Goal: Task Accomplishment & Management: Manage account settings

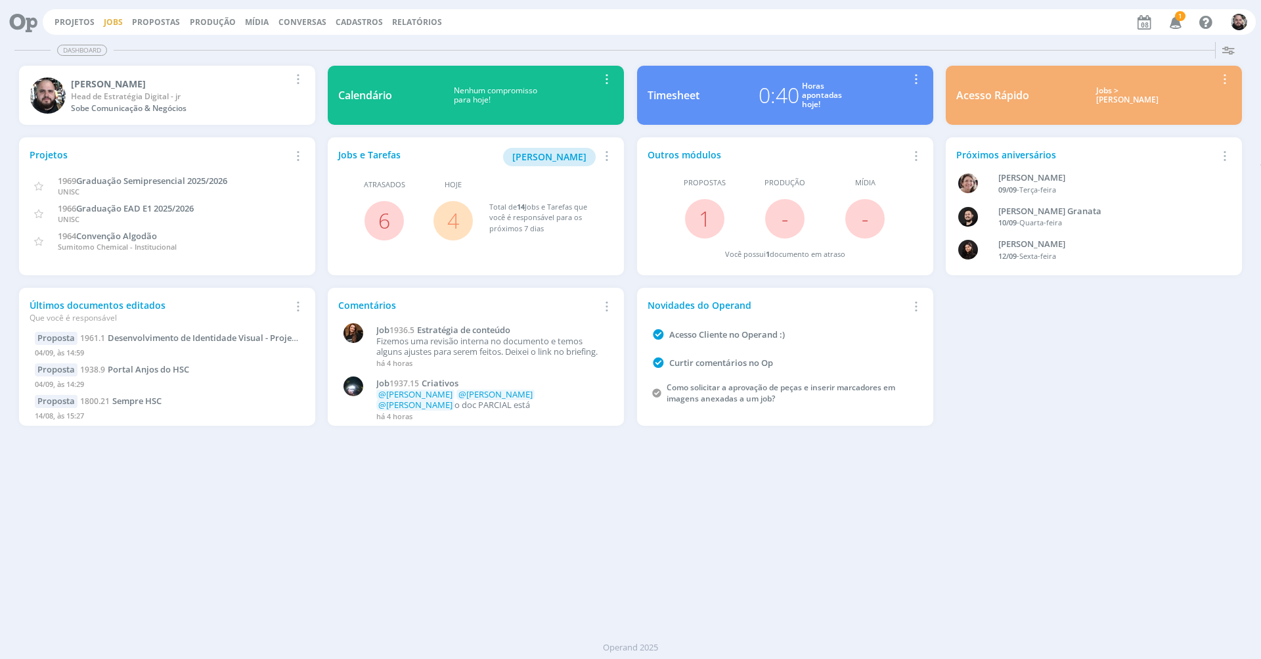
click at [114, 20] on link "Jobs" at bounding box center [113, 21] width 19 height 11
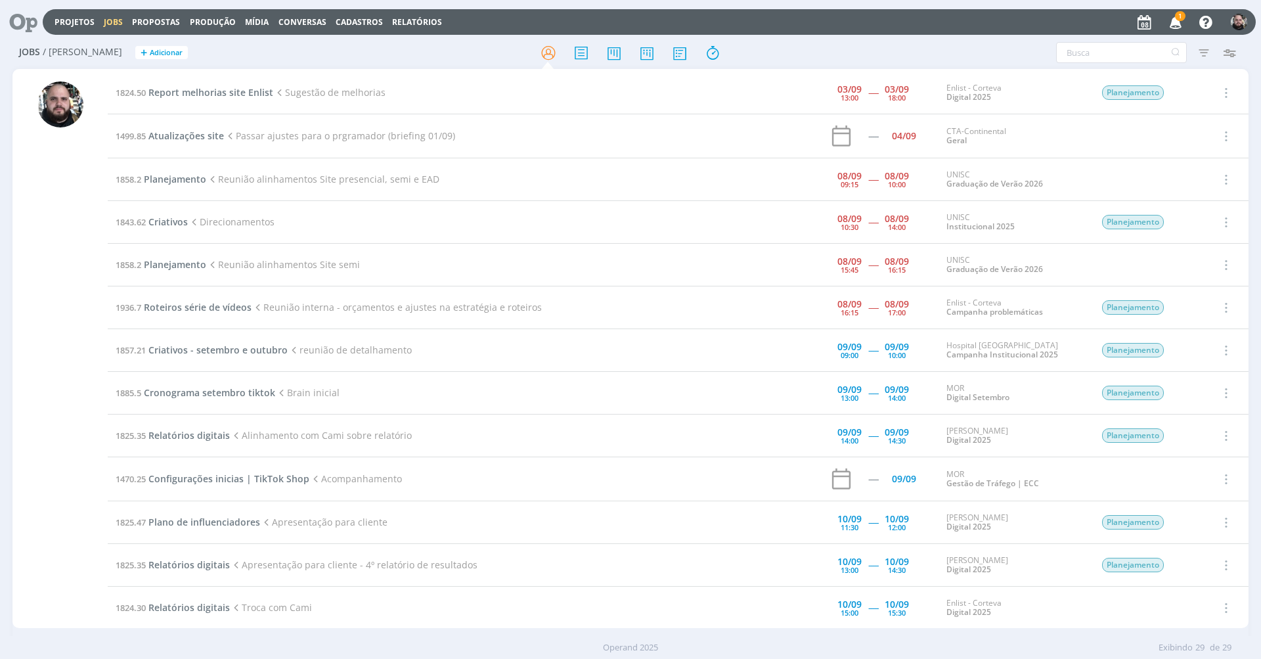
click at [1186, 22] on icon "button" at bounding box center [1176, 22] width 23 height 22
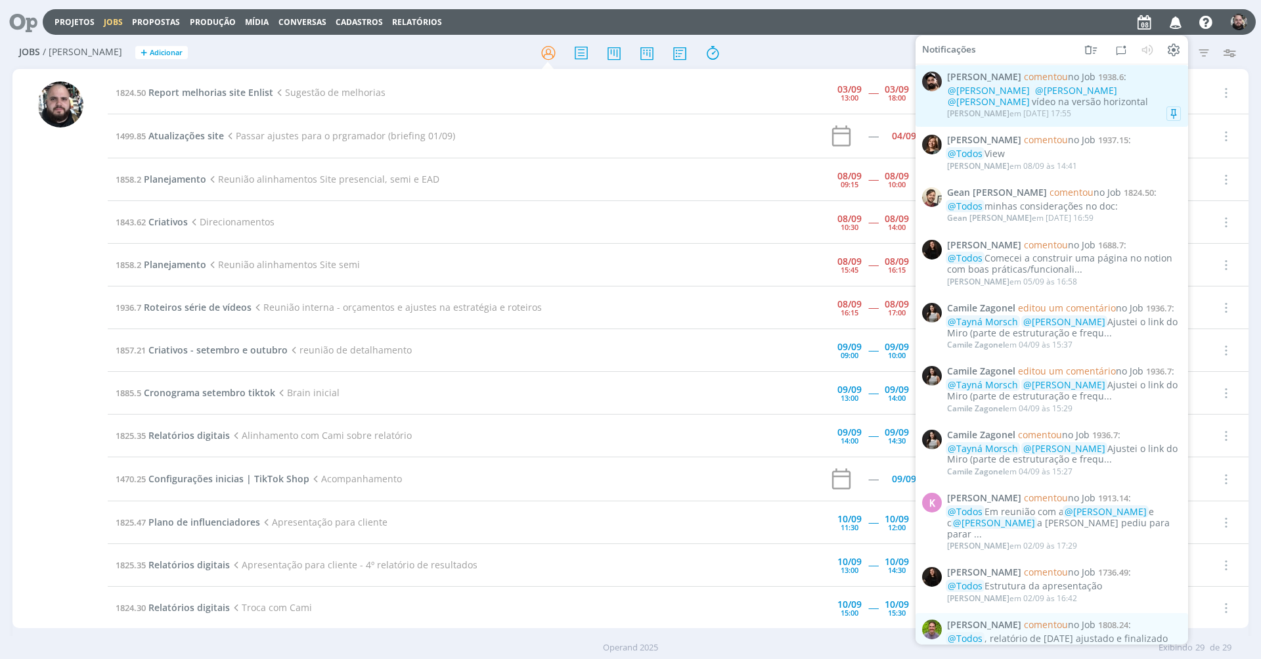
click at [988, 104] on div "@[PERSON_NAME] @[PERSON_NAME] @[PERSON_NAME] vídeo na versão horizontal" at bounding box center [1064, 96] width 234 height 22
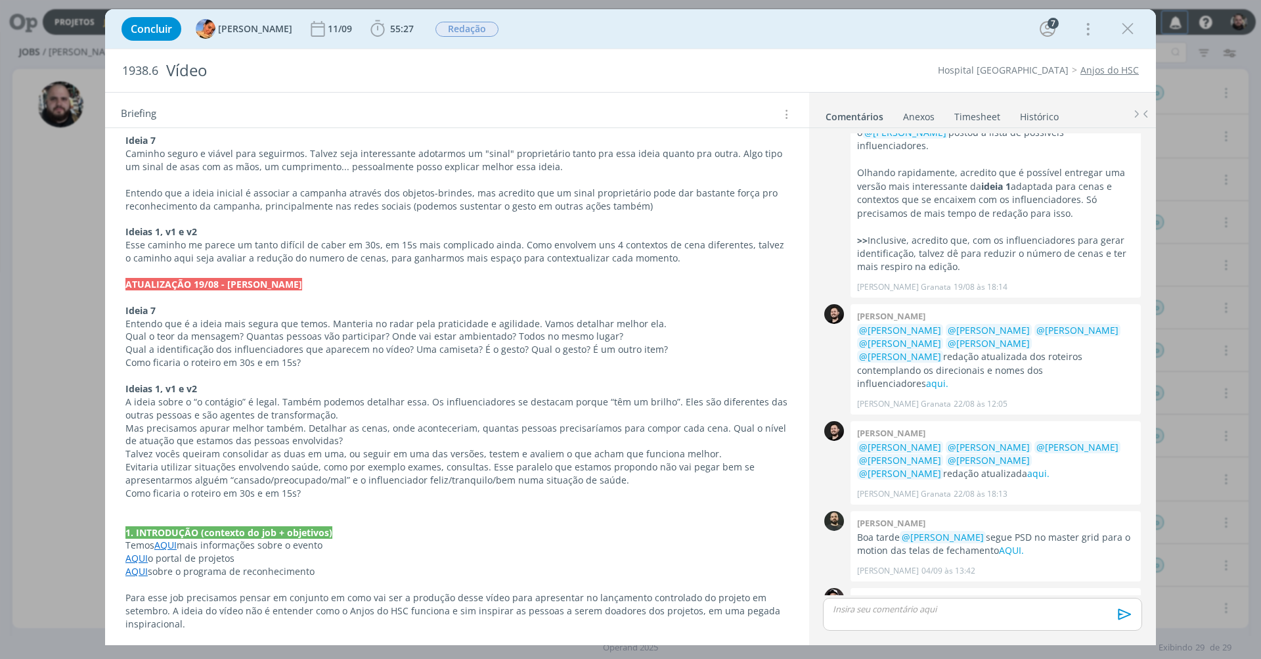
scroll to position [236, 0]
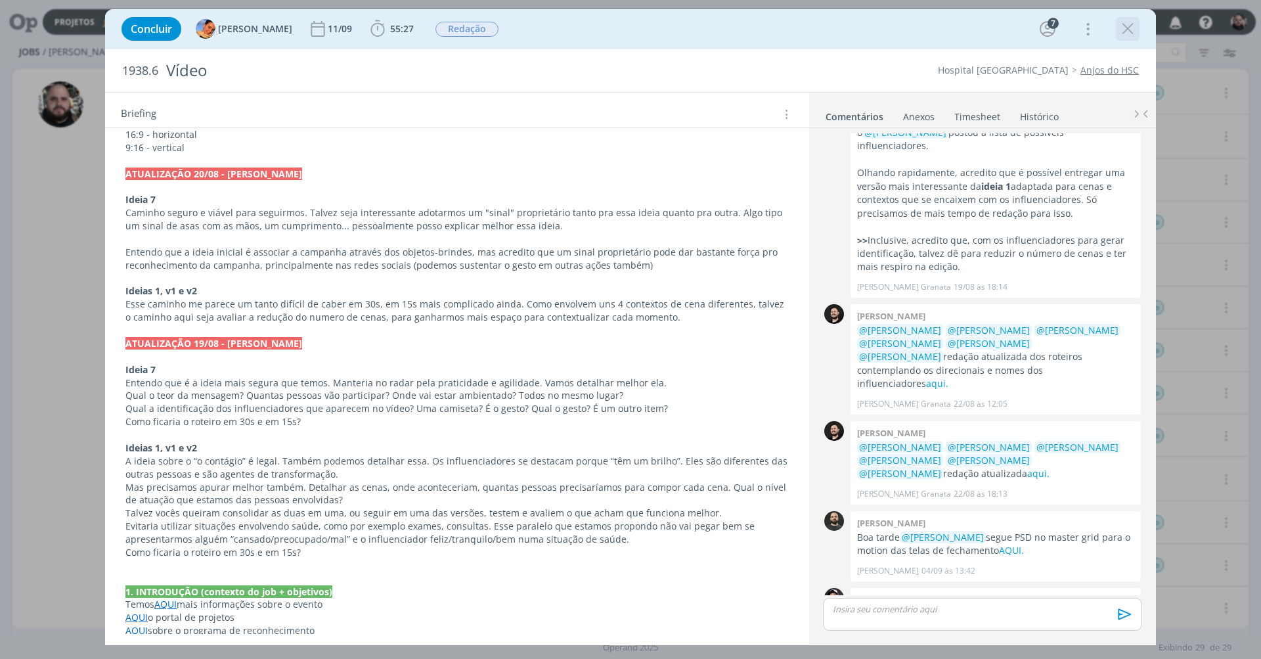
click at [1128, 32] on icon "dialog" at bounding box center [1128, 29] width 20 height 20
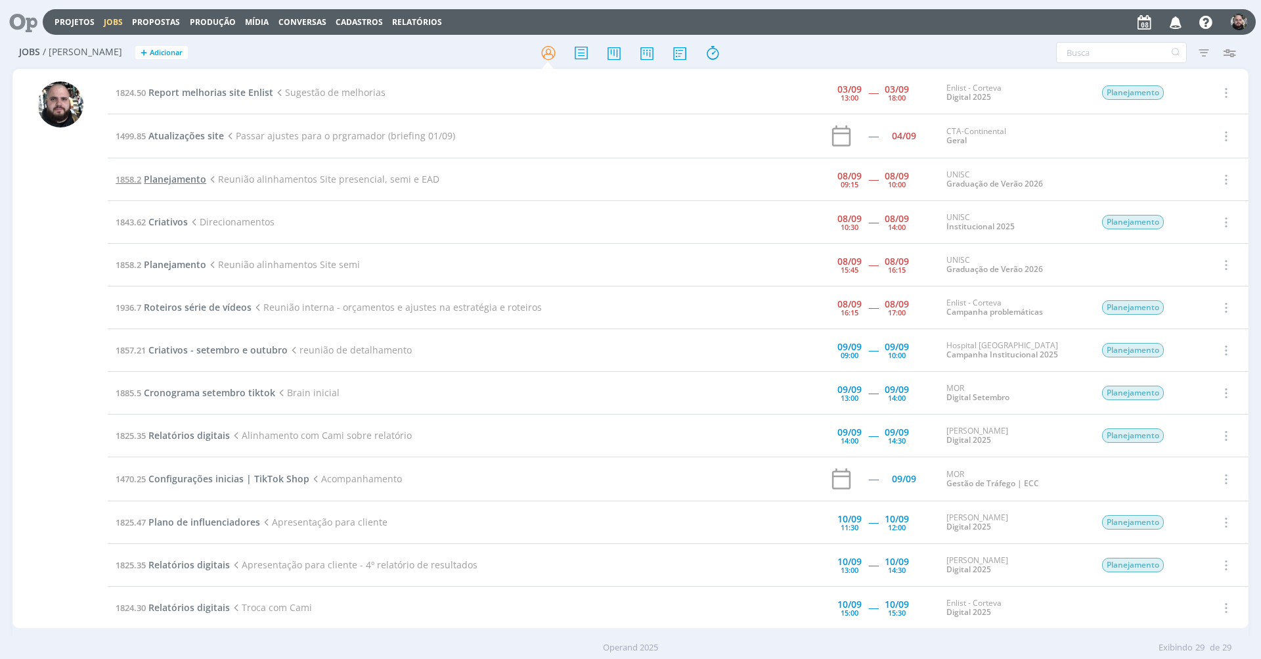
click at [194, 181] on span "Planejamento" at bounding box center [175, 179] width 62 height 12
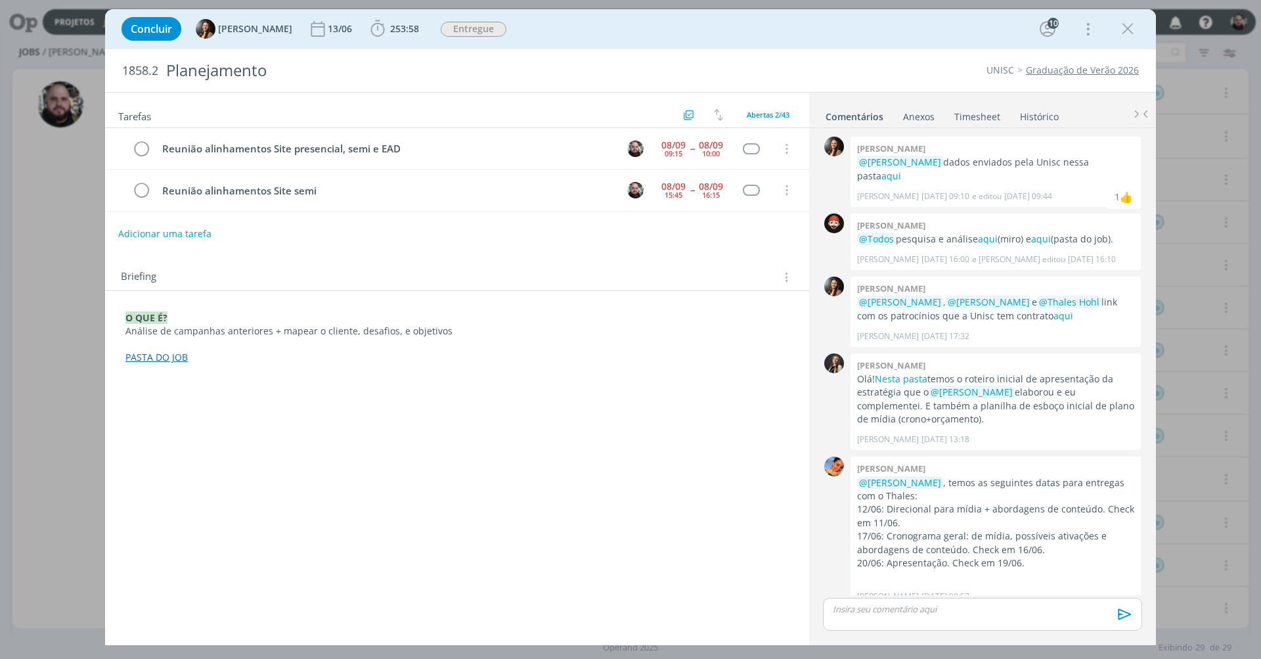
click at [965, 115] on link "Timesheet" at bounding box center [977, 113] width 47 height 19
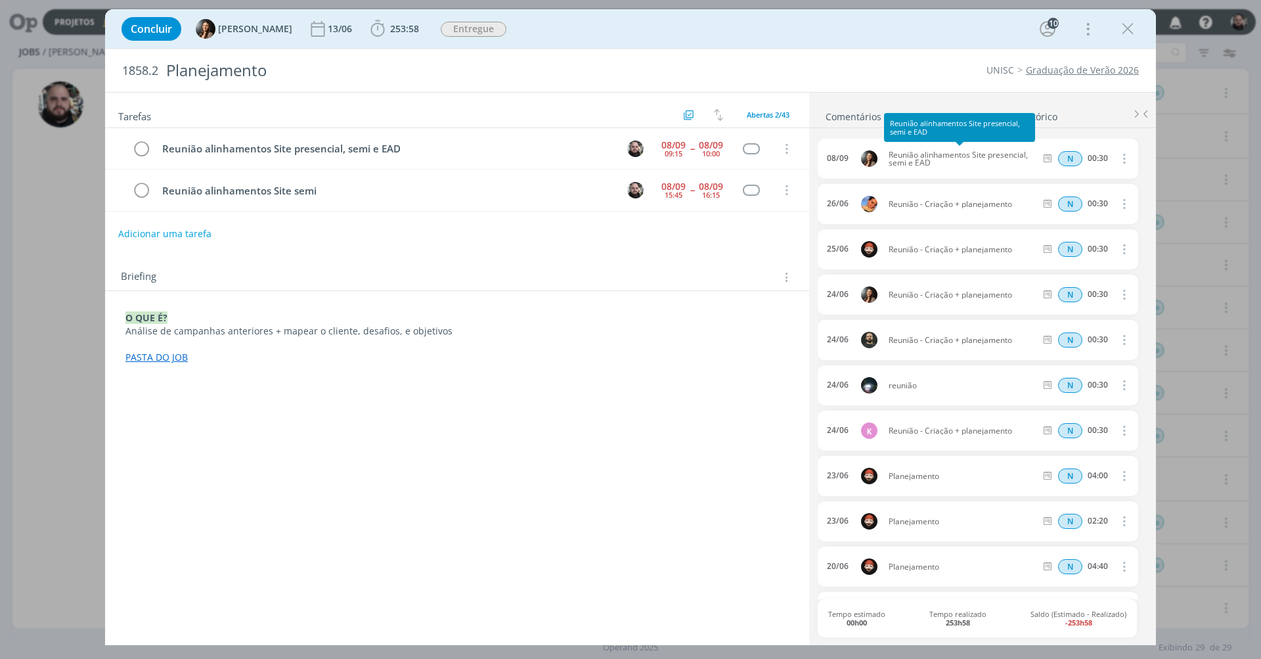
drag, startPoint x: 935, startPoint y: 165, endPoint x: 889, endPoint y: 154, distance: 47.2
click at [889, 154] on span "Reunião alinhamentos Site presencial, semi e EAD" at bounding box center [961, 159] width 157 height 16
copy span "Reunião alinhamentos Site presencial, semi e EAD"
click at [405, 30] on span "253:58" at bounding box center [404, 28] width 29 height 12
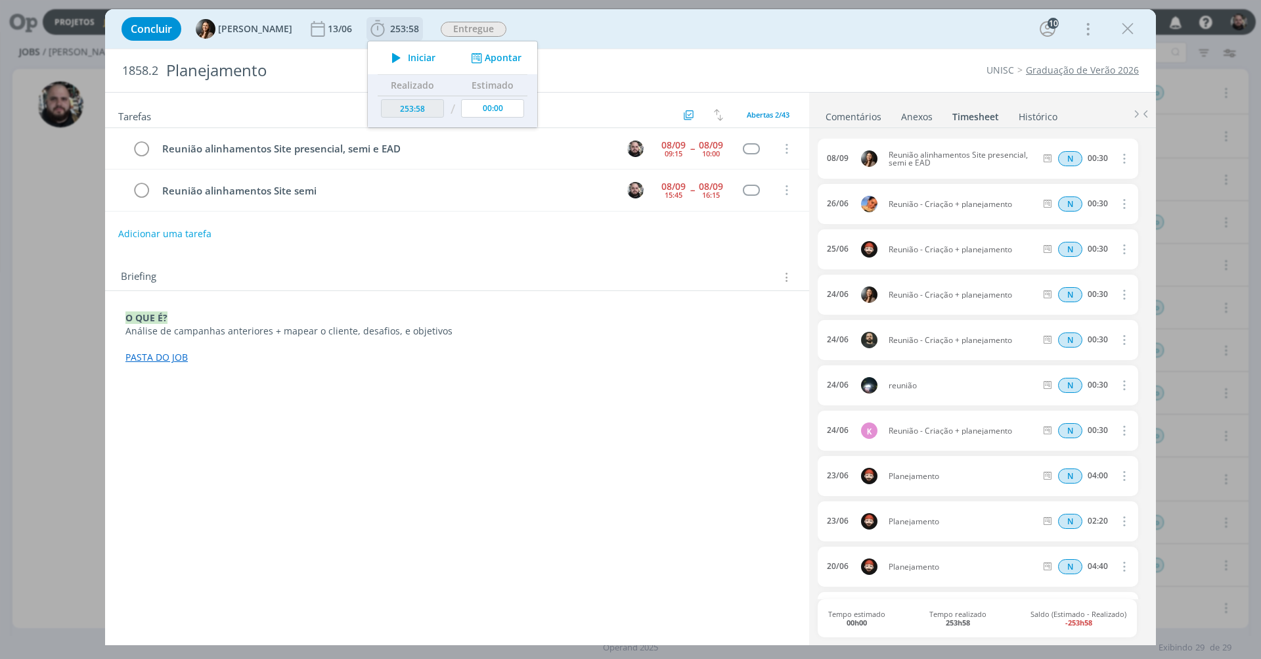
click at [480, 54] on icon "dialog" at bounding box center [476, 58] width 16 height 12
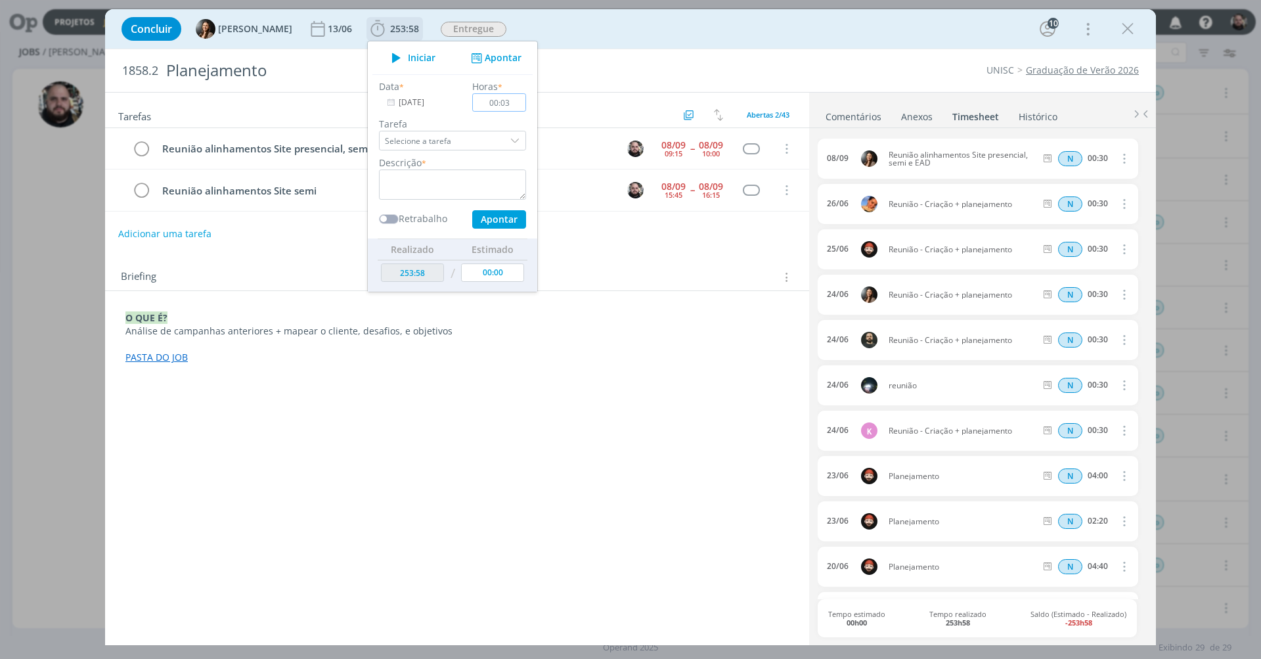
type input "00:30"
click at [455, 171] on textarea "dialog" at bounding box center [452, 184] width 147 height 30
paste textarea "Reunião alinhamentos Site presencial, semi e EAD"
type textarea "Reunião alinhamentos Site presencial, semi e EAD"
click at [491, 225] on button "Apontar" at bounding box center [499, 219] width 54 height 18
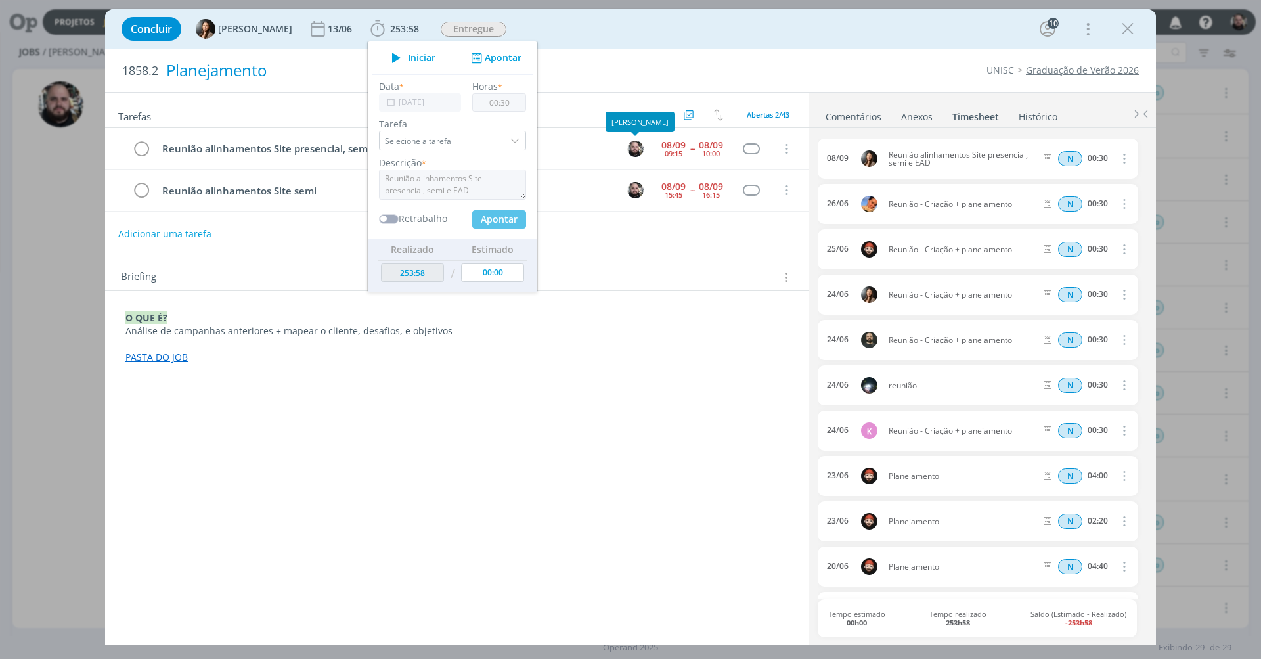
type input "254:28"
type input "00:00"
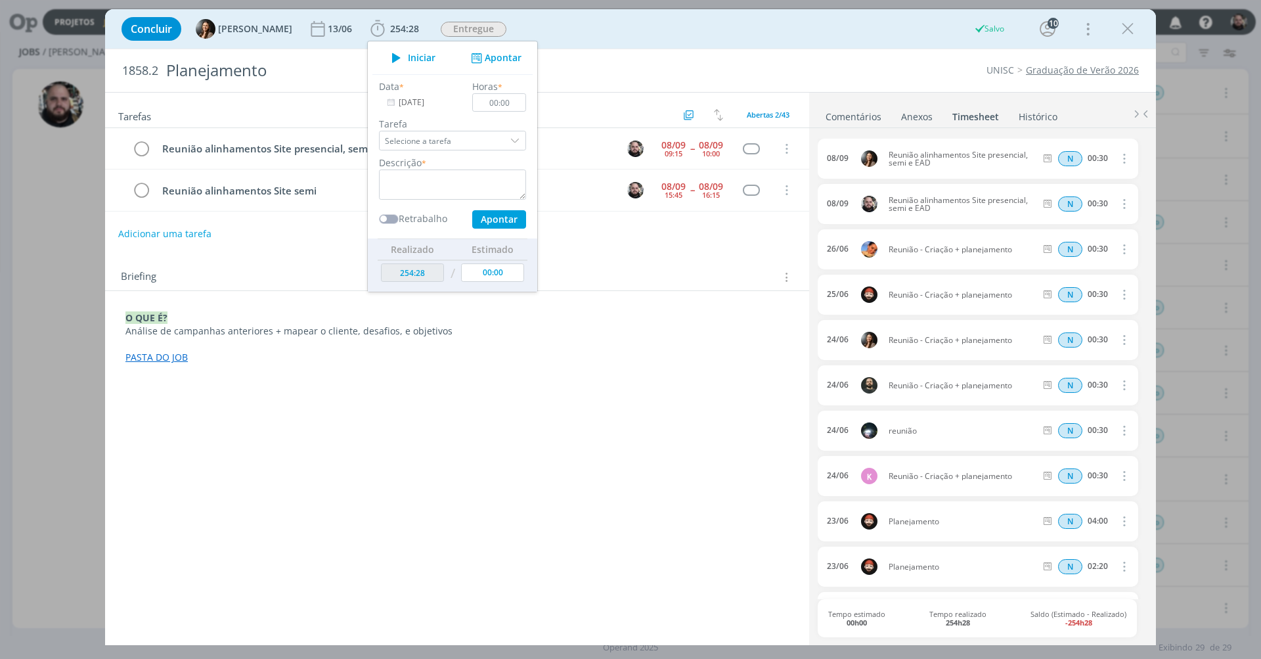
click at [675, 17] on div "Concluir [PERSON_NAME] 13/06 254:28 Iniciar Apontar Data * [DATE] Horas * 00:00…" at bounding box center [630, 29] width 1031 height 32
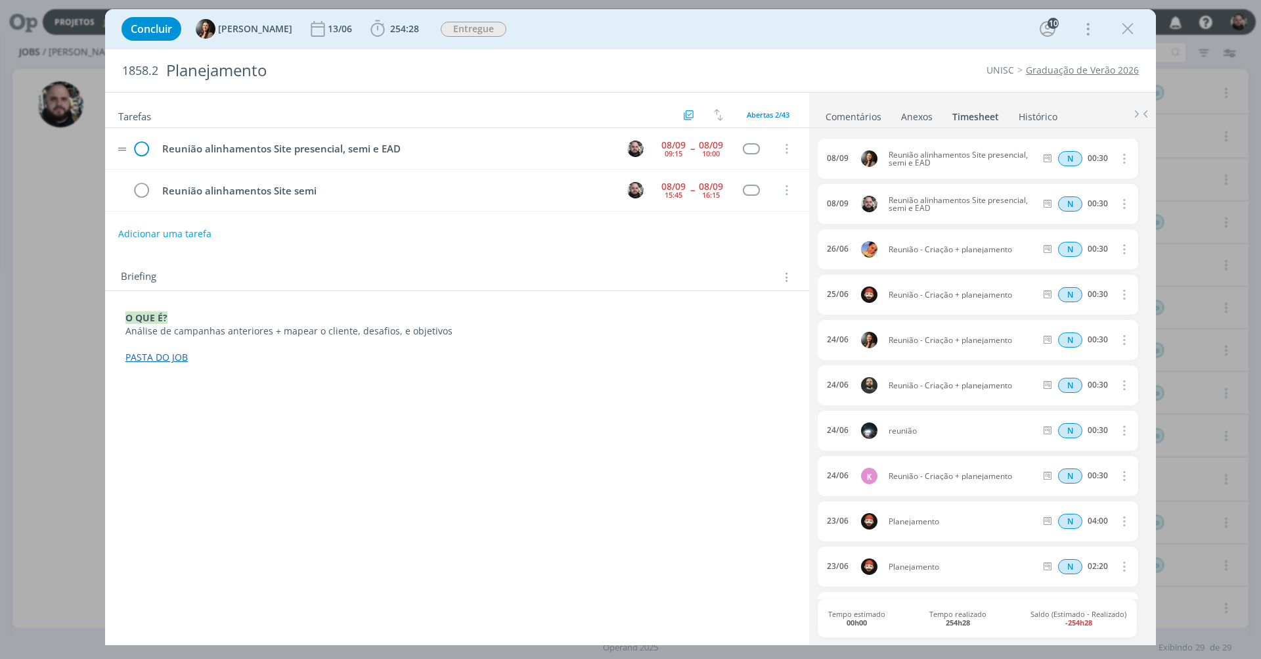
click at [139, 150] on icon "dialog" at bounding box center [141, 149] width 20 height 20
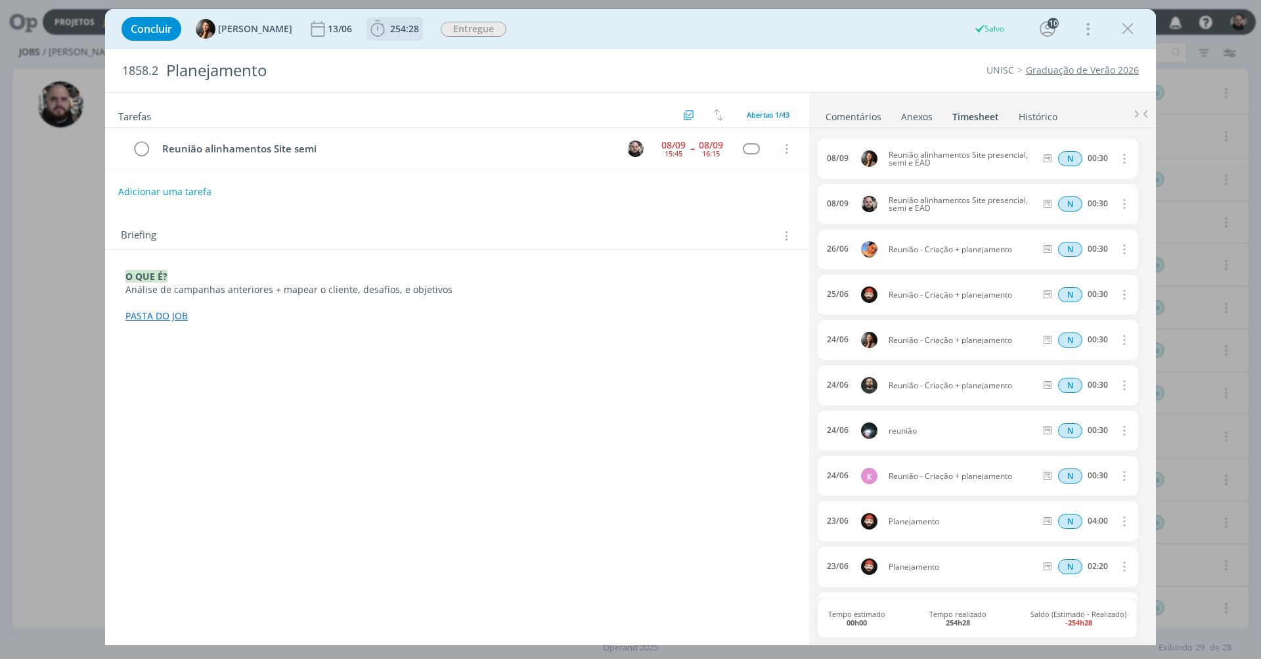
click at [390, 32] on span "254:28" at bounding box center [404, 28] width 29 height 12
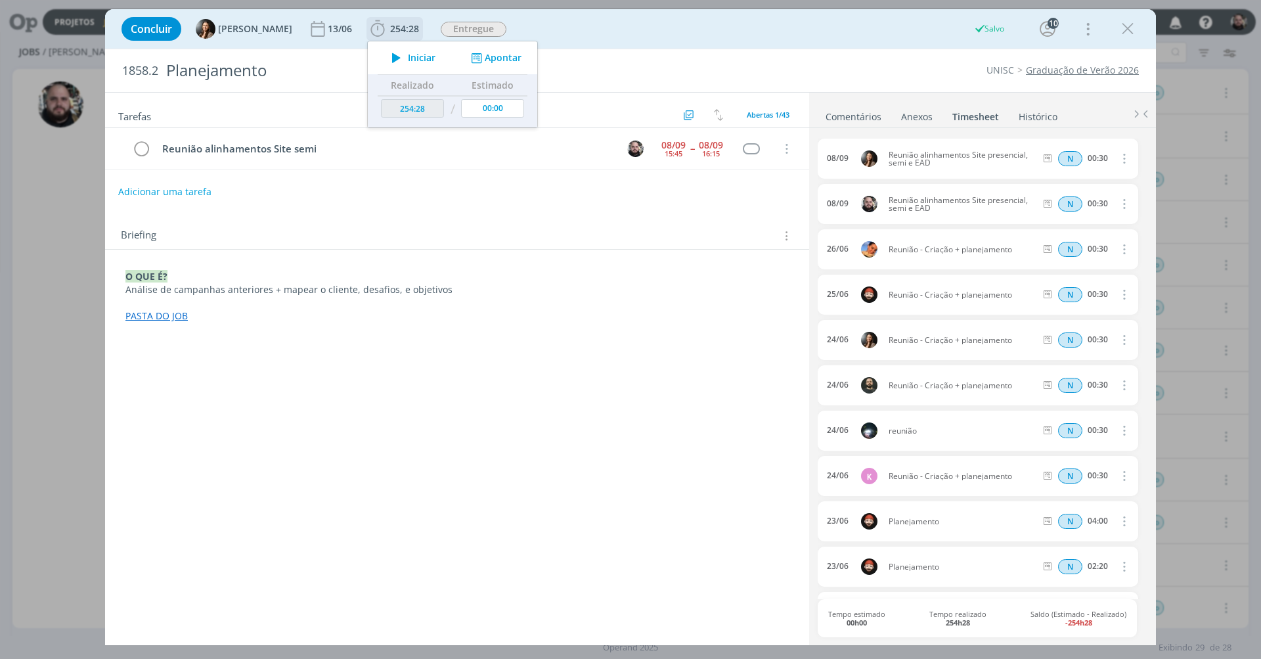
click at [481, 56] on button "Apontar" at bounding box center [495, 58] width 55 height 14
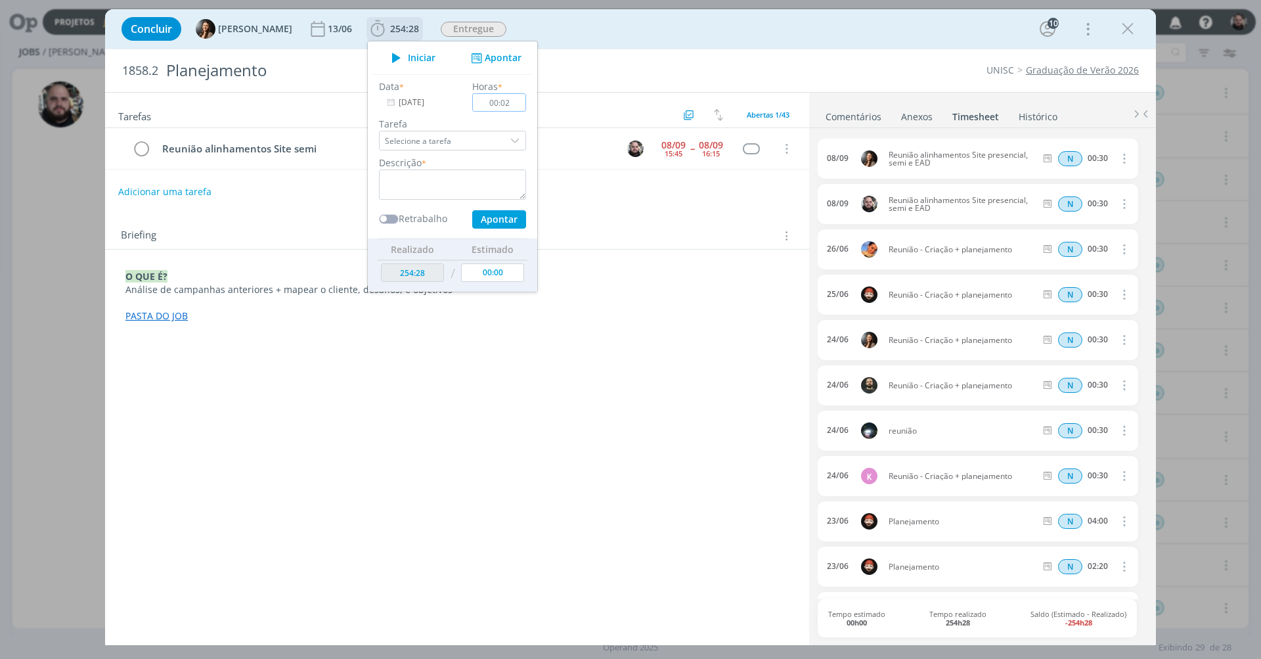
type input "00:20"
click at [479, 177] on textarea "dialog" at bounding box center [452, 184] width 147 height 30
type textarea "reunião com [PERSON_NAME]"
click at [495, 219] on button "Apontar" at bounding box center [499, 219] width 54 height 18
type textarea "reunião com [PERSON_NAME]"
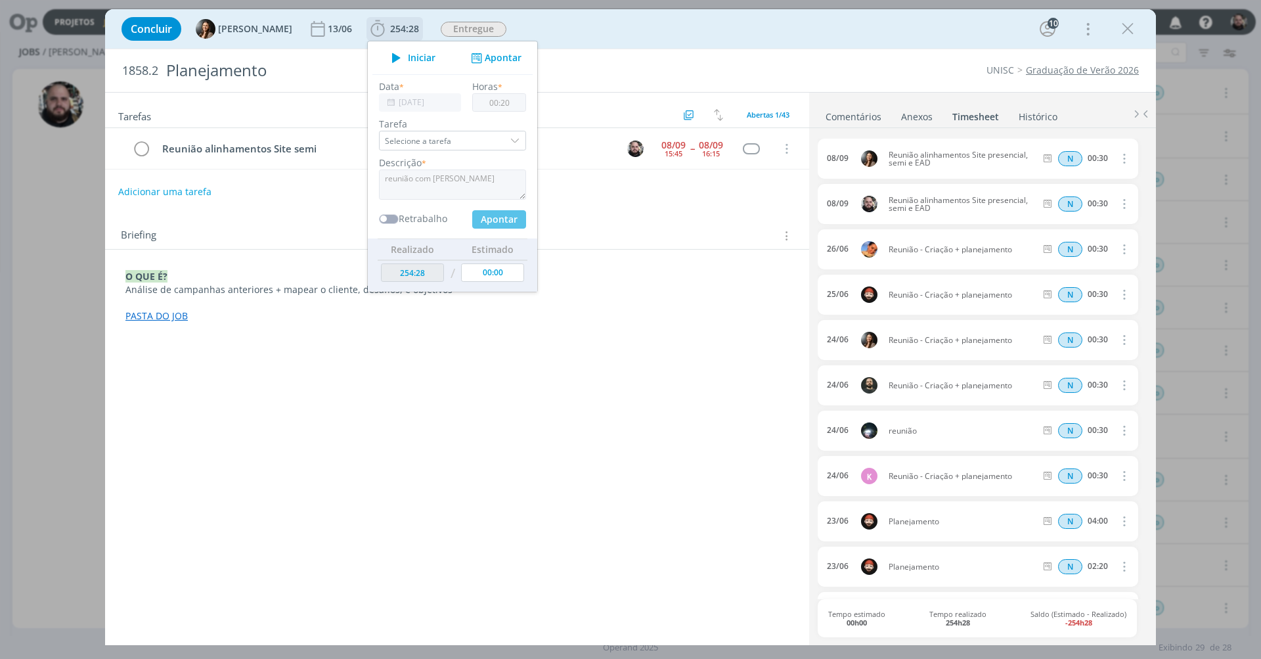
type input "254:48"
type input "00:00"
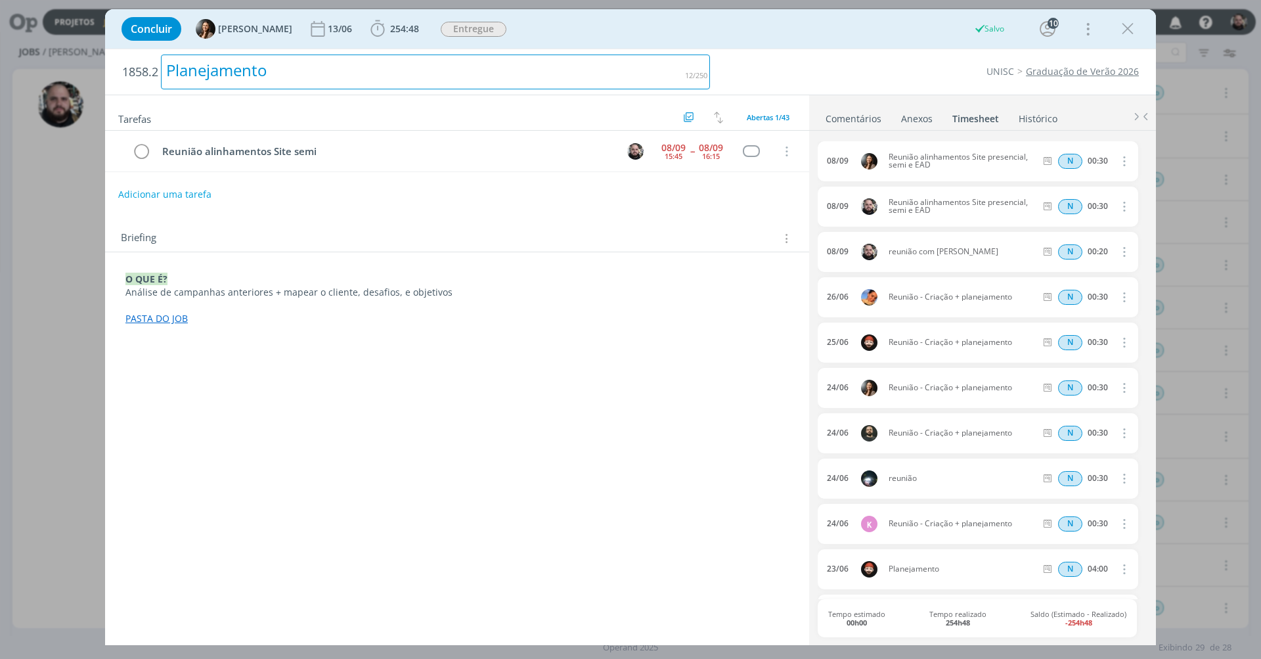
click at [686, 53] on h2 "1858.2 Planejamento" at bounding box center [416, 71] width 588 height 45
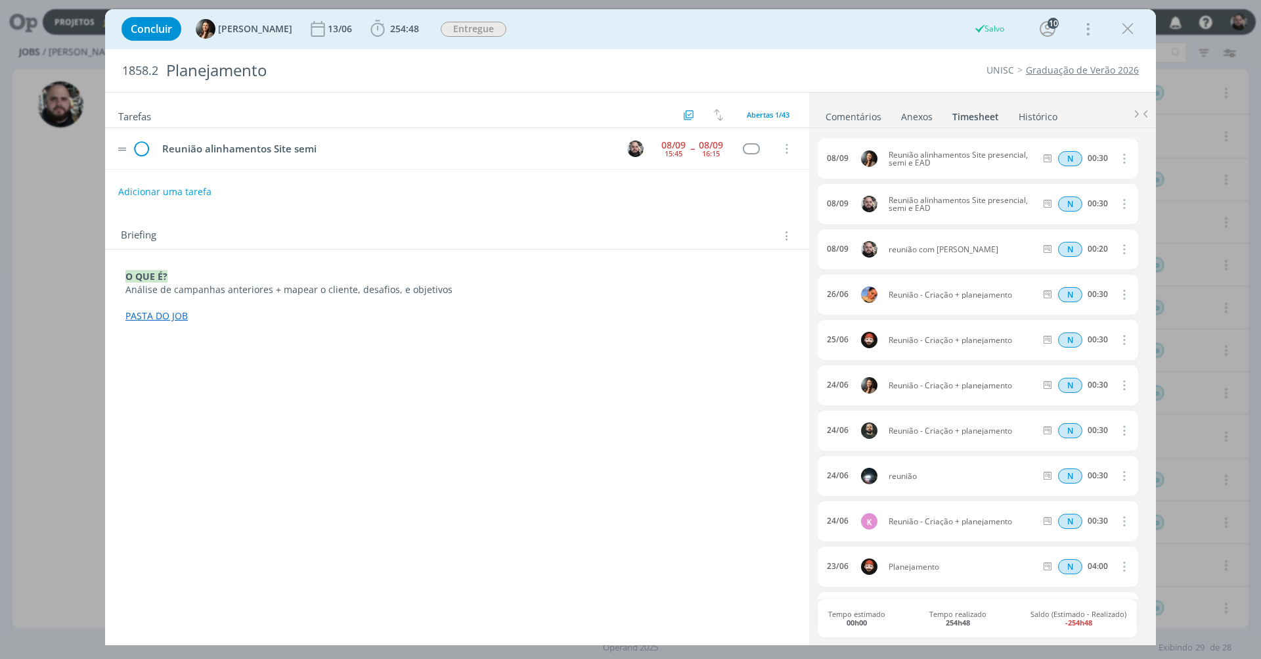
click at [143, 148] on icon "dialog" at bounding box center [141, 149] width 20 height 20
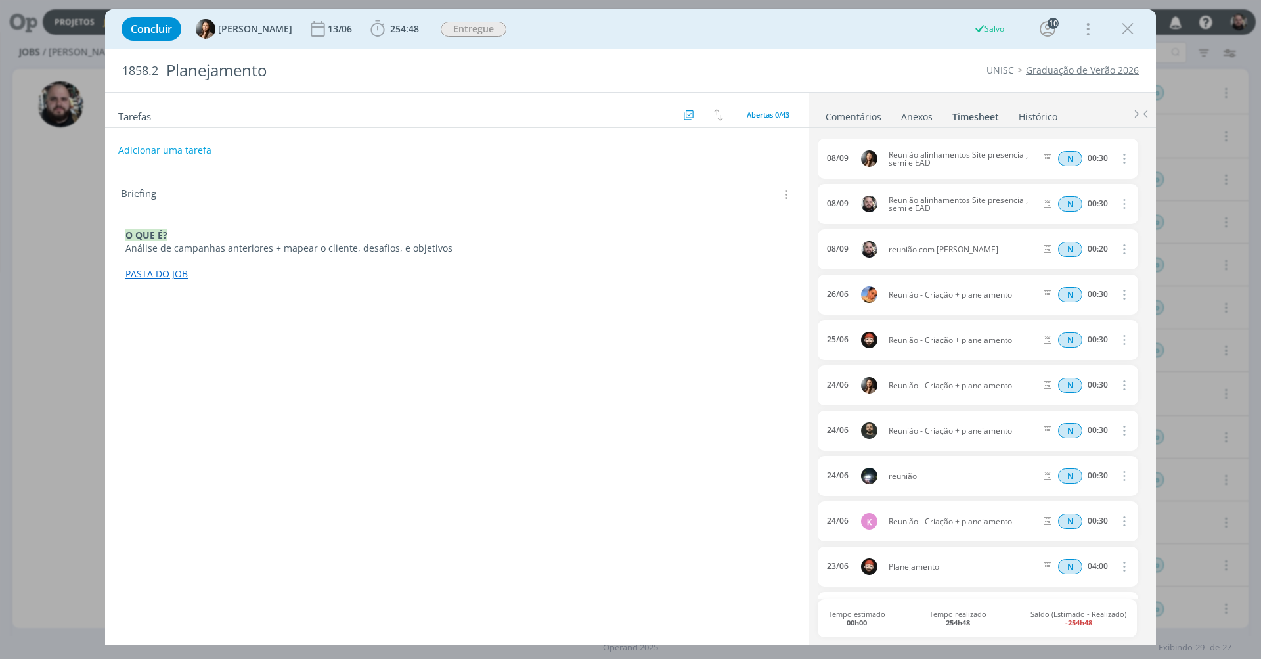
drag, startPoint x: 1121, startPoint y: 29, endPoint x: 1108, endPoint y: 39, distance: 15.9
click at [1121, 29] on icon "dialog" at bounding box center [1128, 29] width 20 height 20
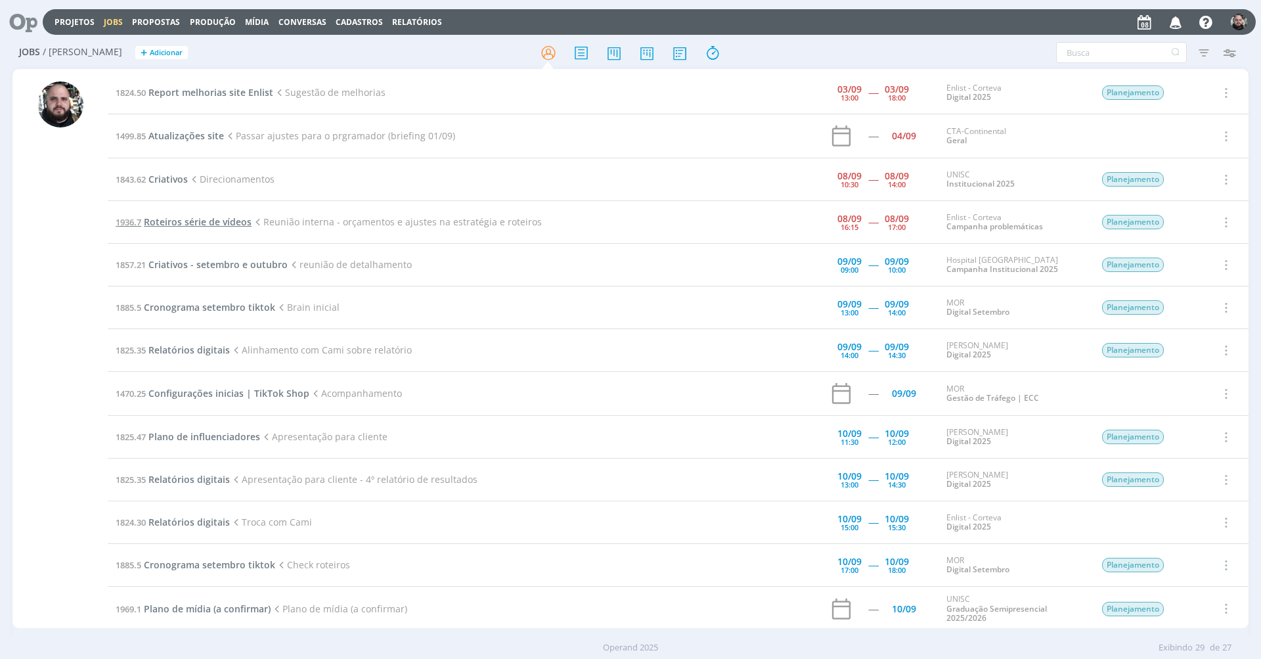
click at [229, 219] on span "Roteiros série de vídeos" at bounding box center [198, 221] width 108 height 12
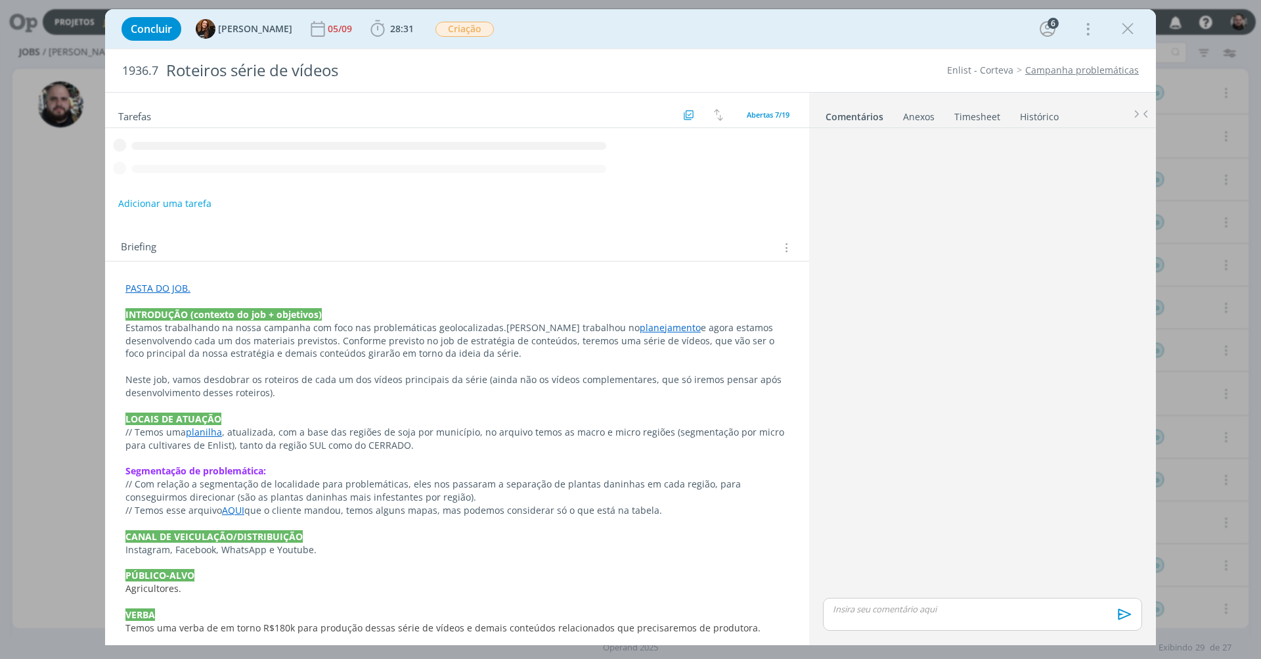
click at [963, 113] on link "Timesheet" at bounding box center [977, 113] width 47 height 19
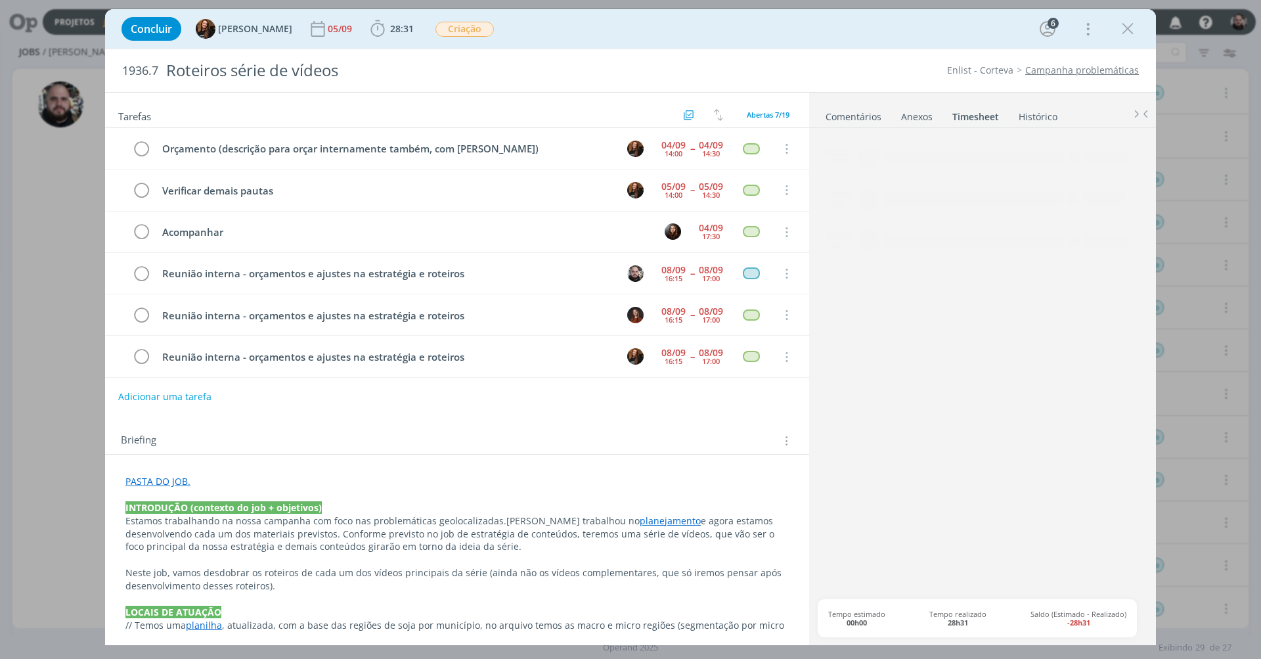
scroll to position [42, 0]
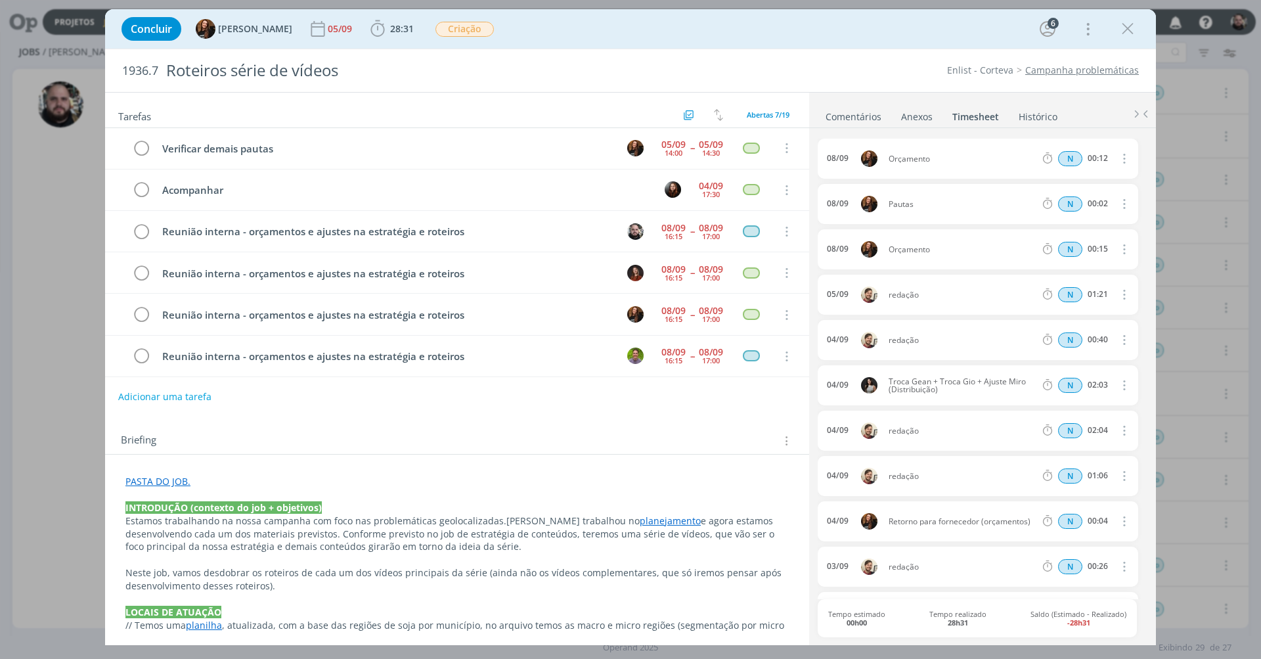
click at [964, 115] on link "Timesheet" at bounding box center [976, 113] width 48 height 19
click at [383, 18] on button "28:31" at bounding box center [392, 28] width 50 height 21
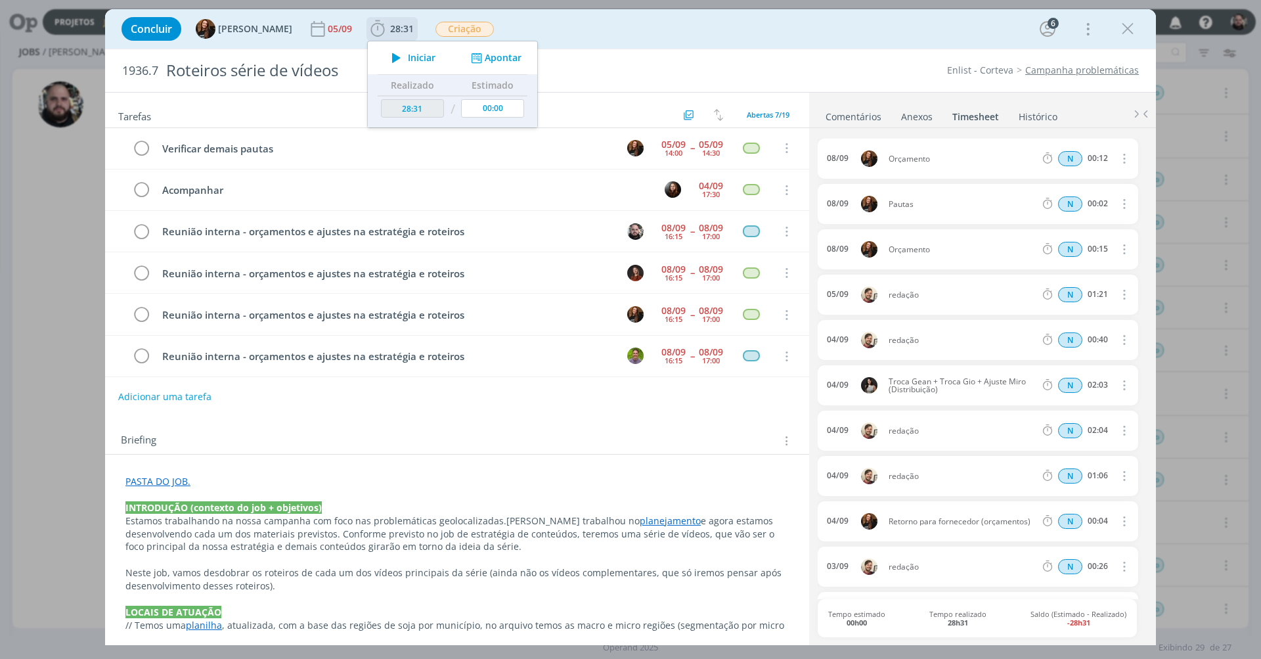
click at [486, 54] on button "Apontar" at bounding box center [495, 58] width 55 height 14
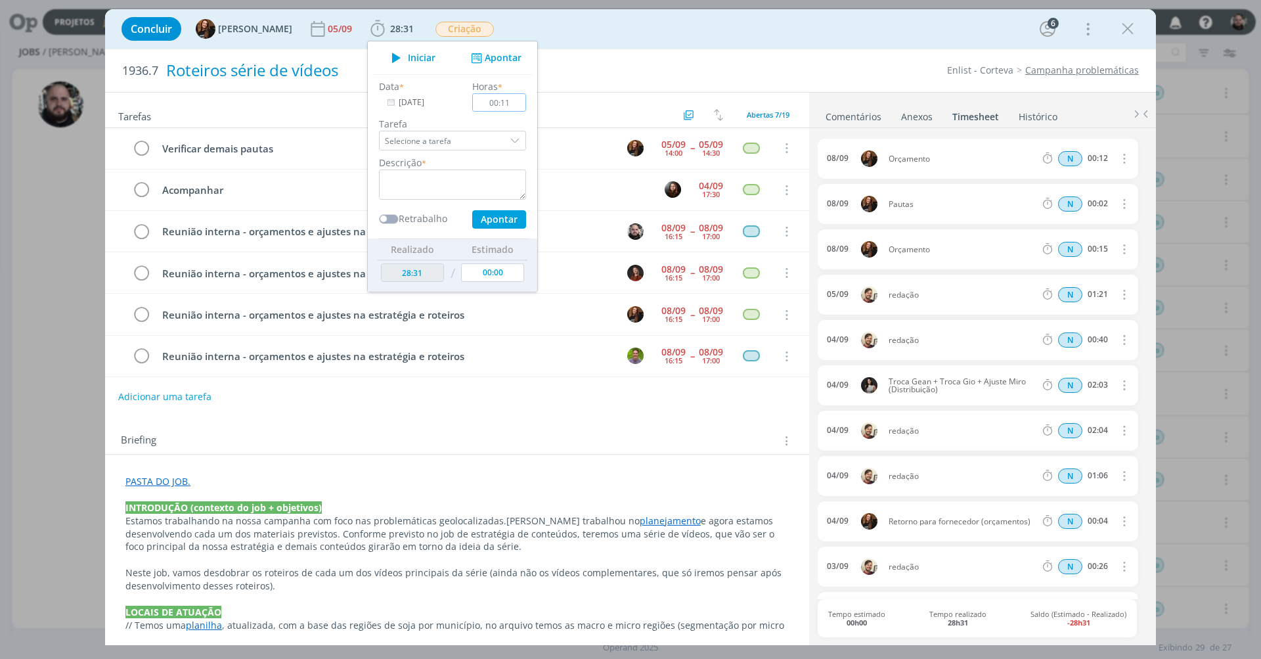
type input "01:15"
click at [451, 171] on textarea "dialog" at bounding box center [452, 184] width 147 height 30
type textarea "reunião interna - orçamentos, roteiros e conteúdo"
click at [487, 219] on button "Apontar" at bounding box center [499, 219] width 54 height 18
type input "29:46"
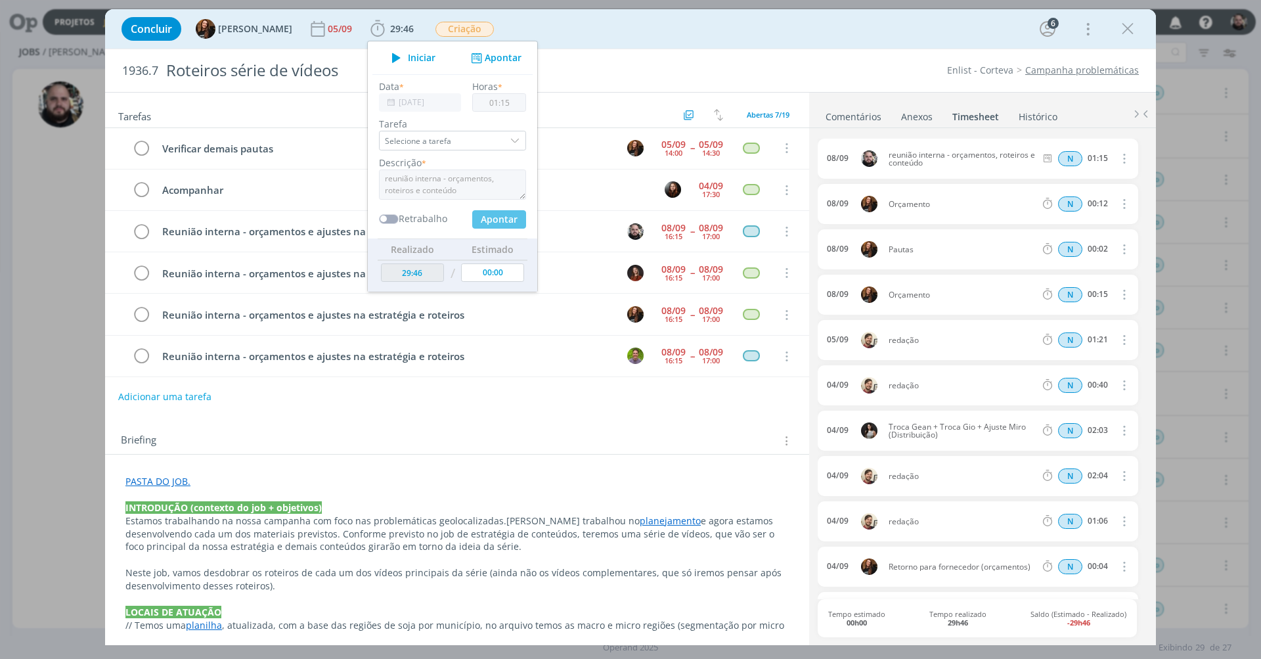
type input "00:00"
click at [688, 23] on div "Concluir Tayná Morsch 05/09 29:46 Iniciar Apontar Data * [DATE] Horas * 00:00 T…" at bounding box center [630, 29] width 1031 height 32
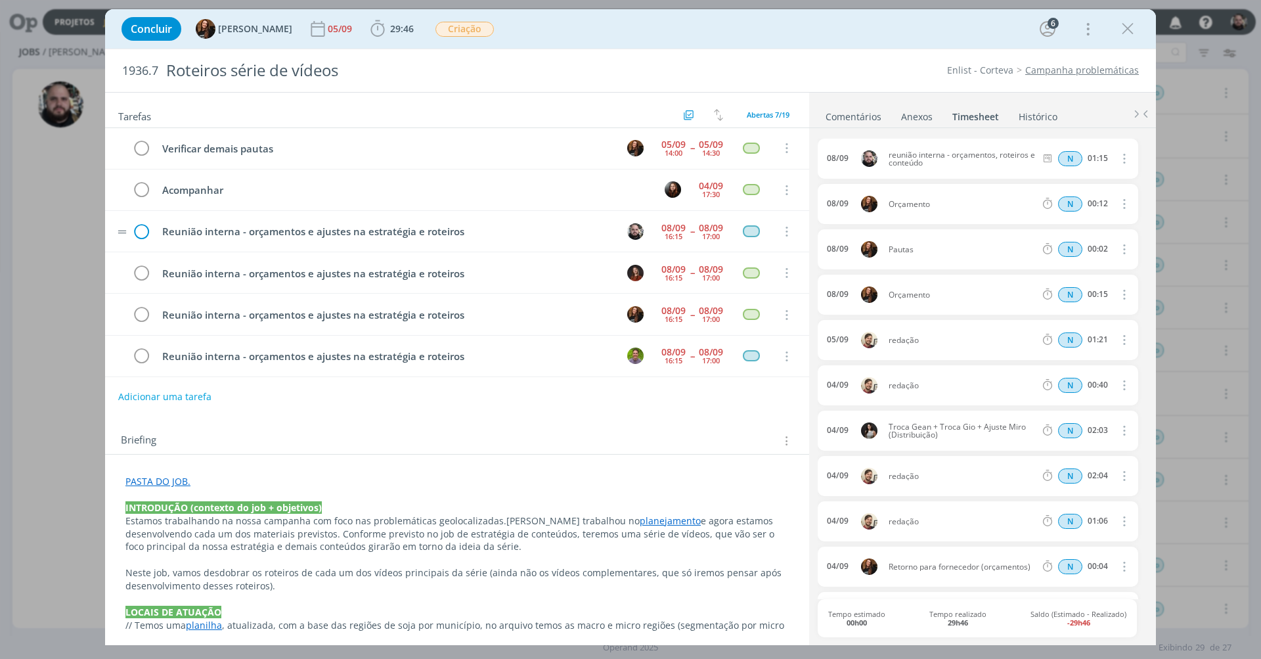
click at [144, 229] on icon "dialog" at bounding box center [141, 232] width 20 height 20
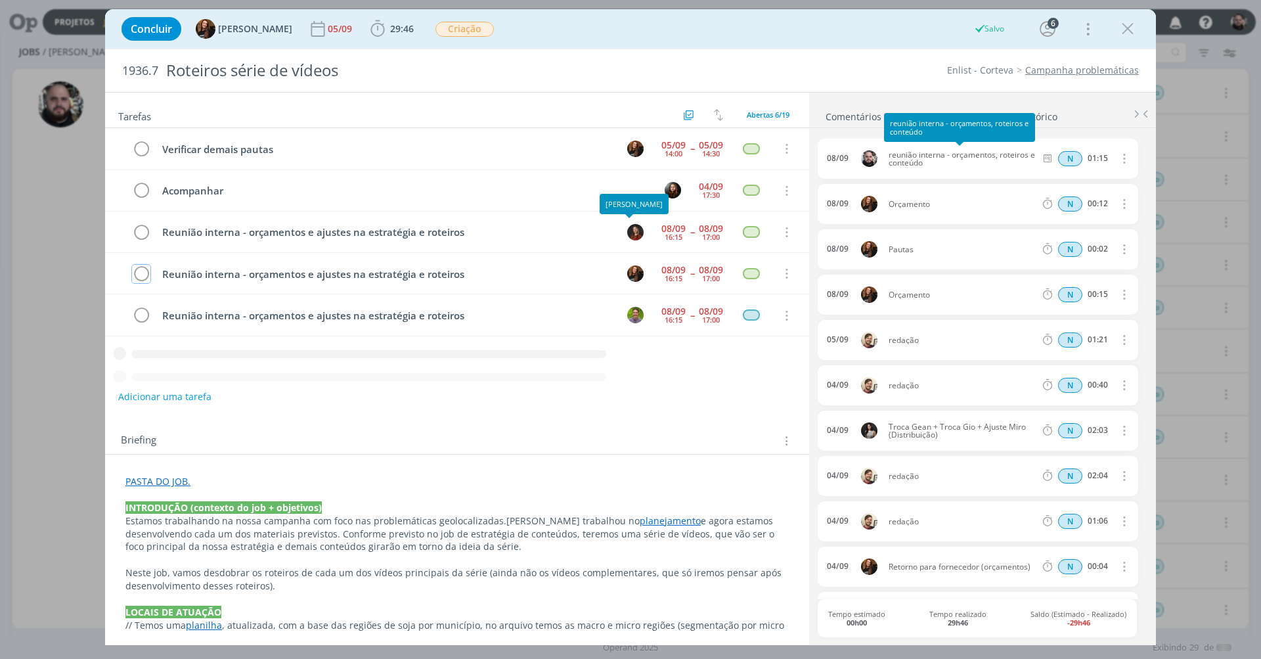
scroll to position [1, 0]
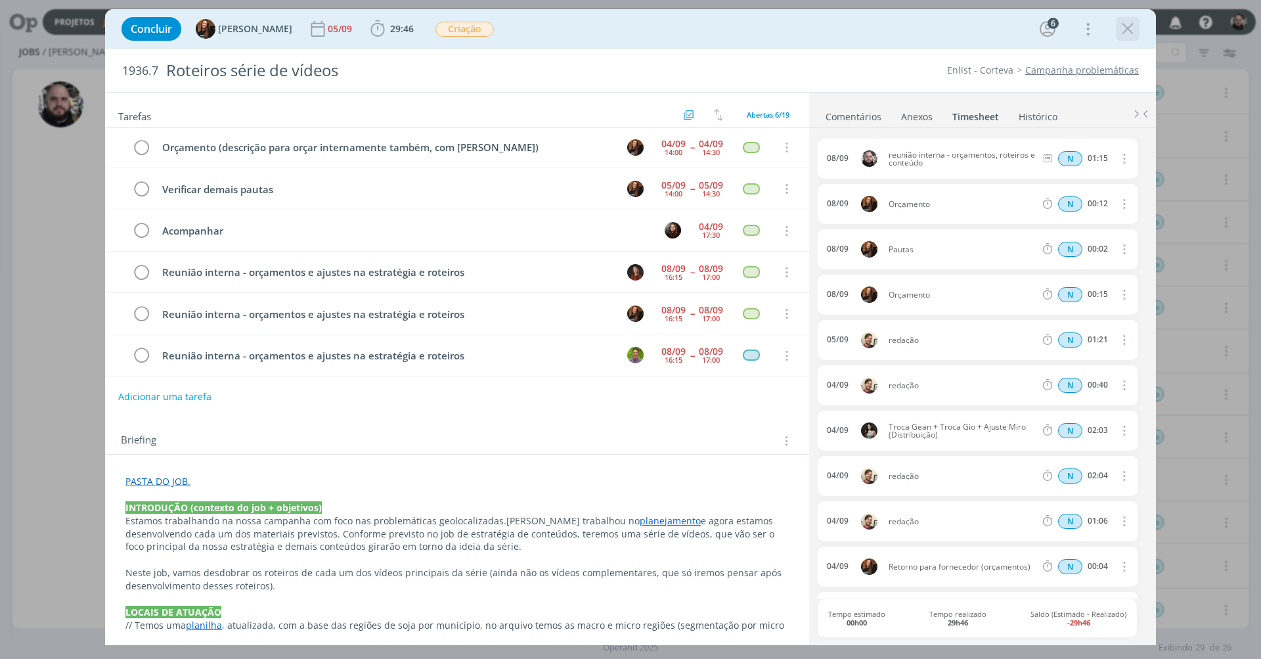
click at [1127, 29] on icon "dialog" at bounding box center [1128, 29] width 20 height 20
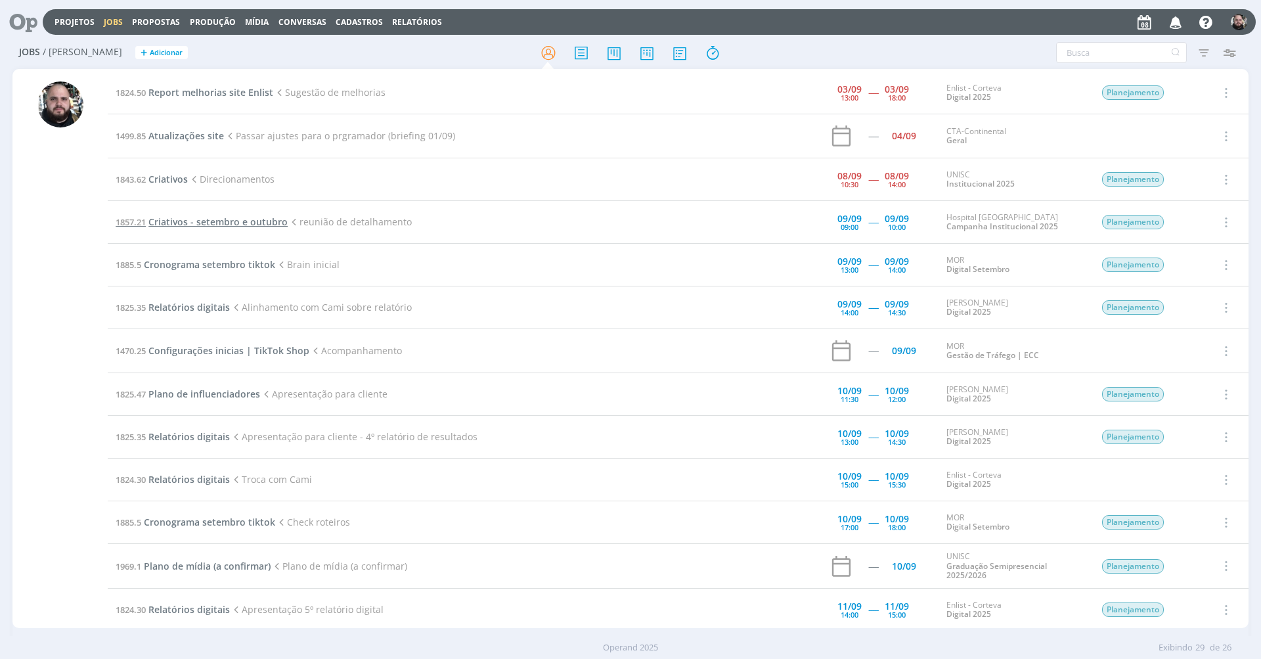
click at [271, 221] on span "Criativos - setembro e outubro" at bounding box center [217, 221] width 139 height 12
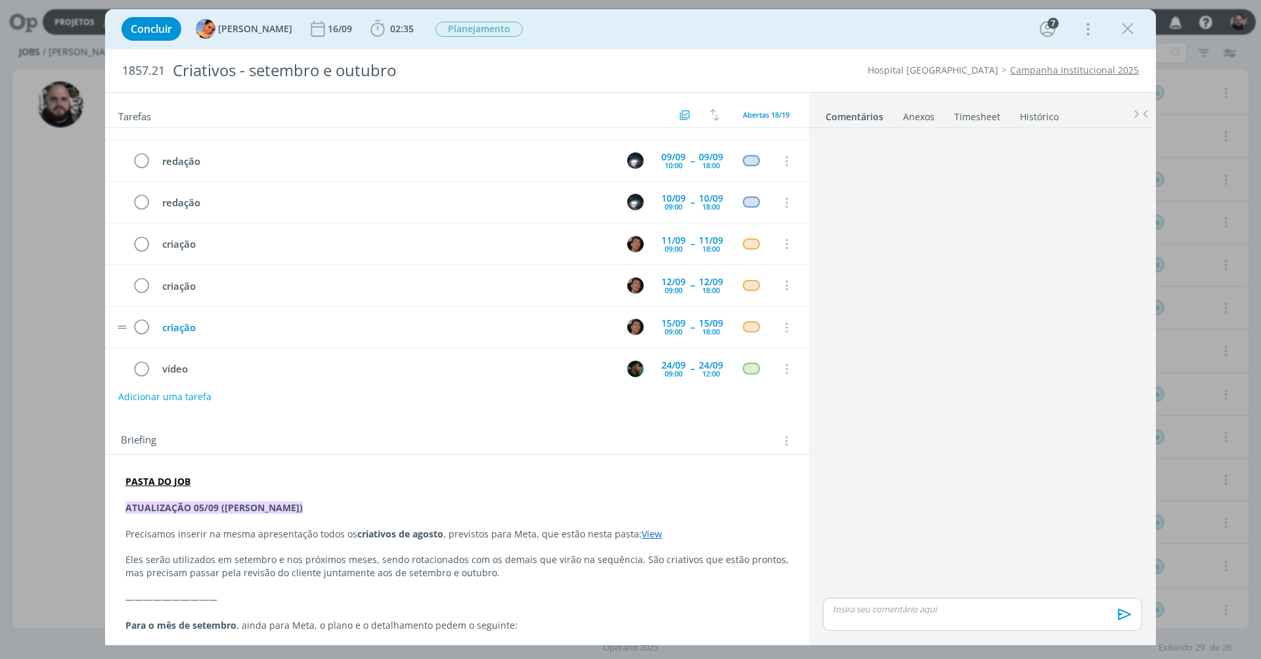
scroll to position [198, 0]
click at [951, 25] on div "Concluir [PERSON_NAME] [DATE] 02:35 Iniciar Apontar Data * [DATE] Horas * 00:00…" at bounding box center [630, 29] width 1031 height 32
click at [1123, 25] on icon "dialog" at bounding box center [1128, 29] width 20 height 20
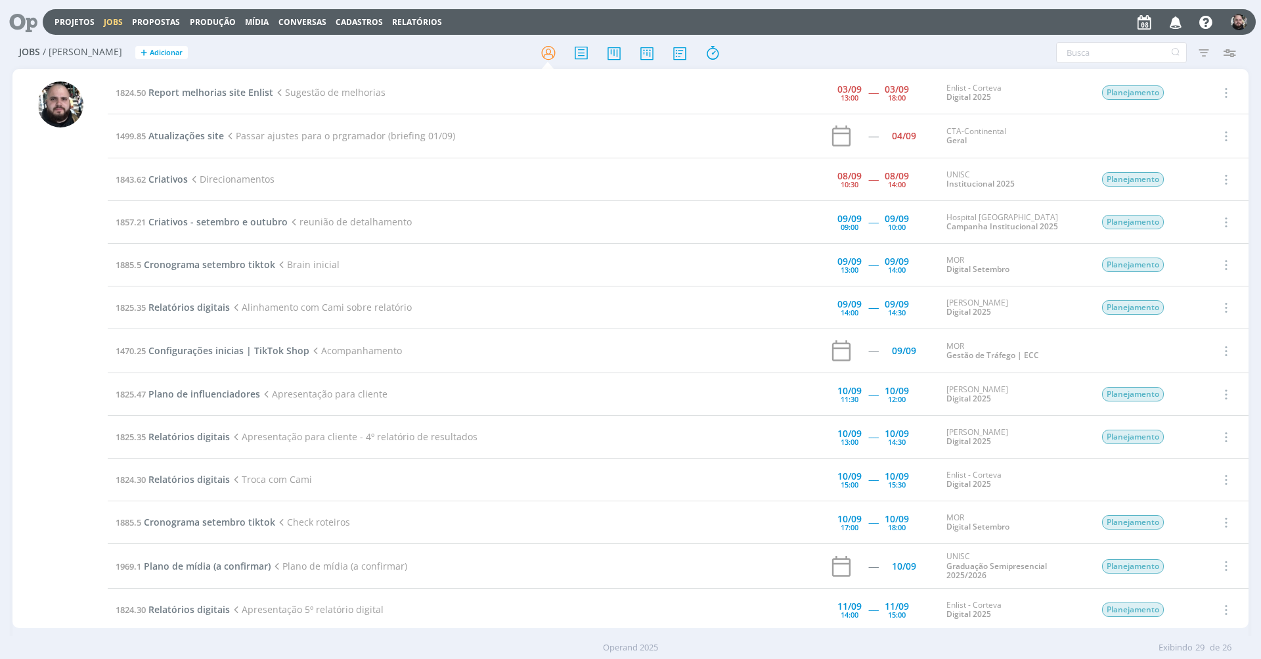
click at [1011, 52] on div "Filtros Filtrar [GEOGRAPHIC_DATA] Tipo Jobs e Tarefas Data Personalizado a Situ…" at bounding box center [1042, 52] width 399 height 21
click at [171, 177] on span "Criativos" at bounding box center [167, 179] width 39 height 12
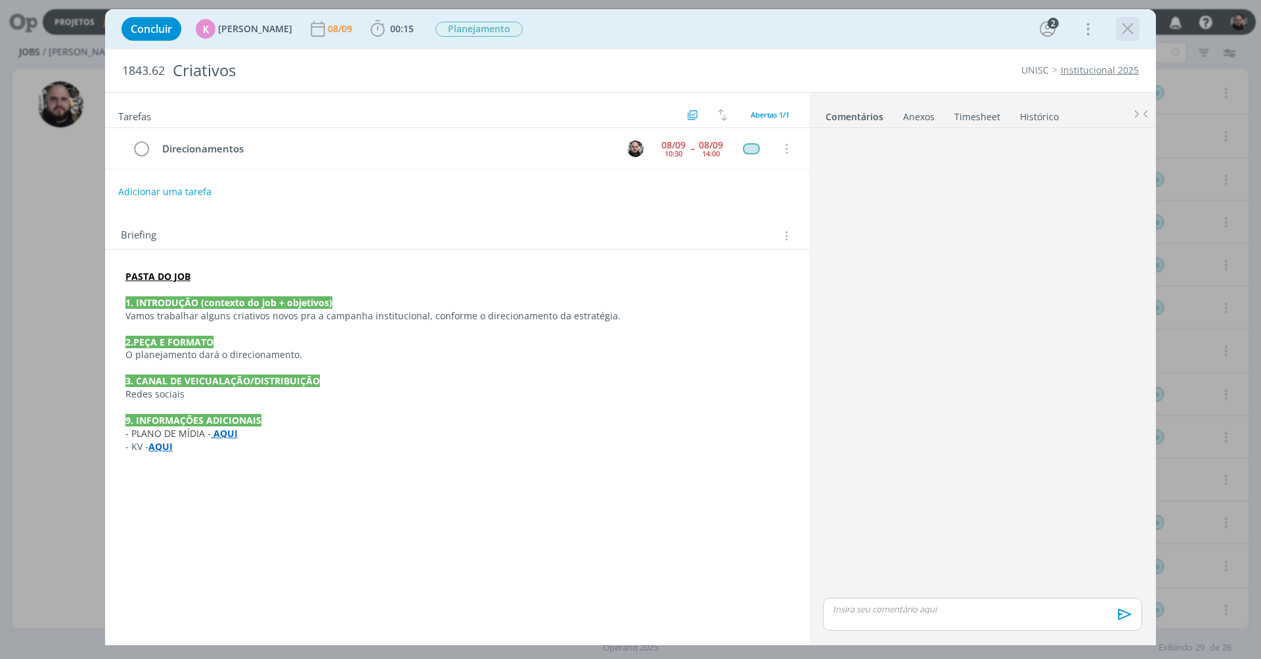
click at [1138, 28] on div "dialog" at bounding box center [1128, 29] width 24 height 24
click at [1131, 30] on icon "dialog" at bounding box center [1128, 29] width 20 height 20
